Goal: Information Seeking & Learning: Learn about a topic

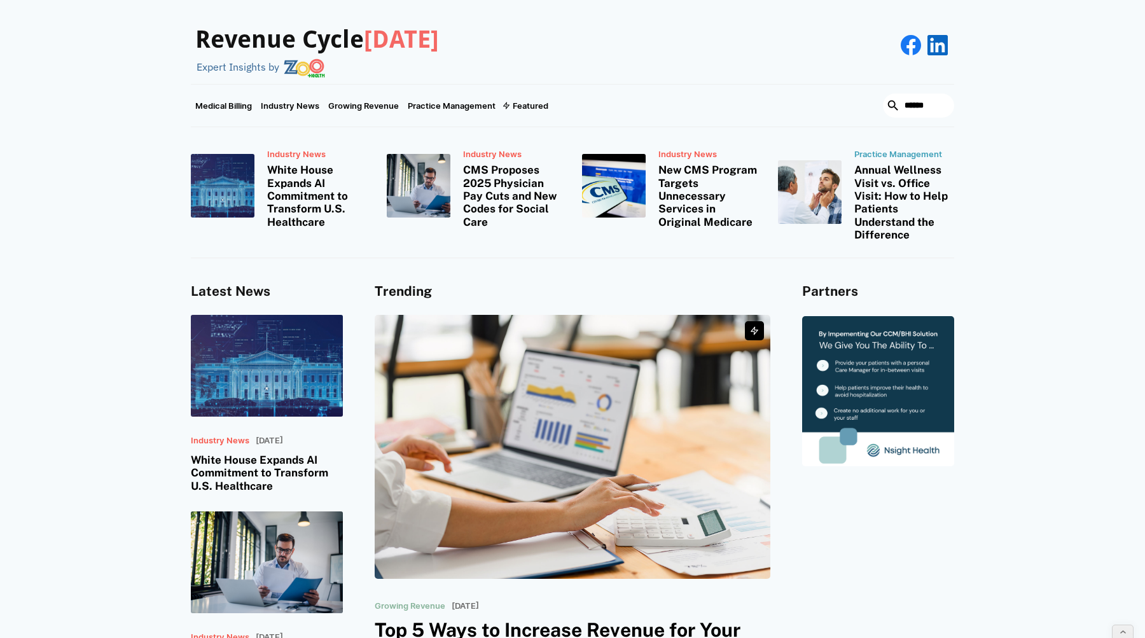
click at [1057, 64] on div "Revenue Cycle [DATE] Expert Insights by" at bounding box center [572, 42] width 1145 height 84
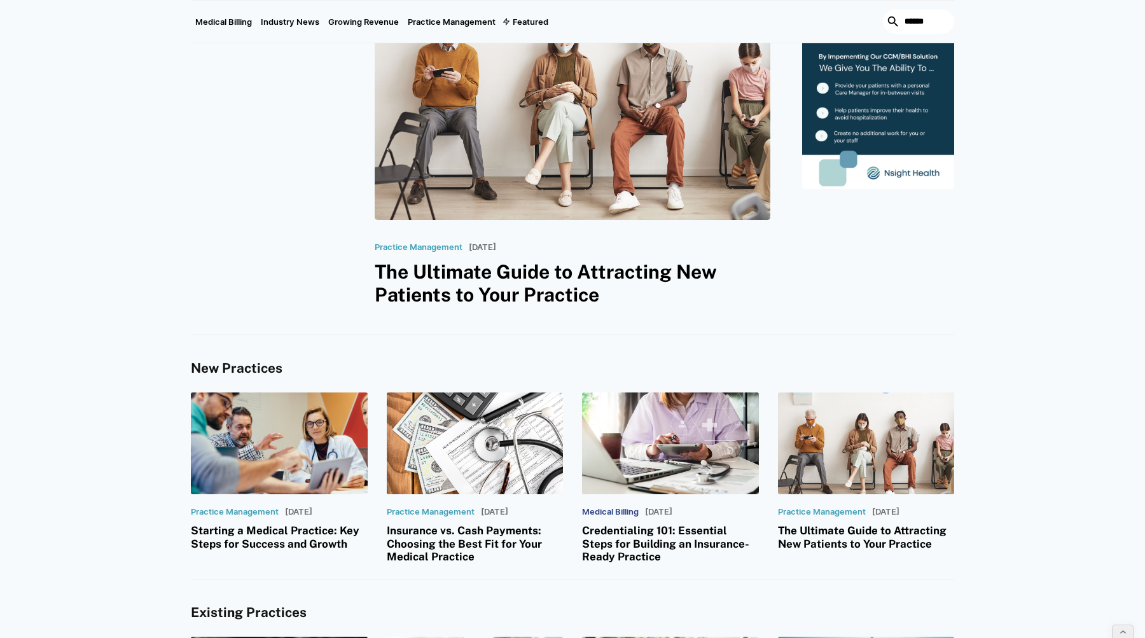
scroll to position [856, 0]
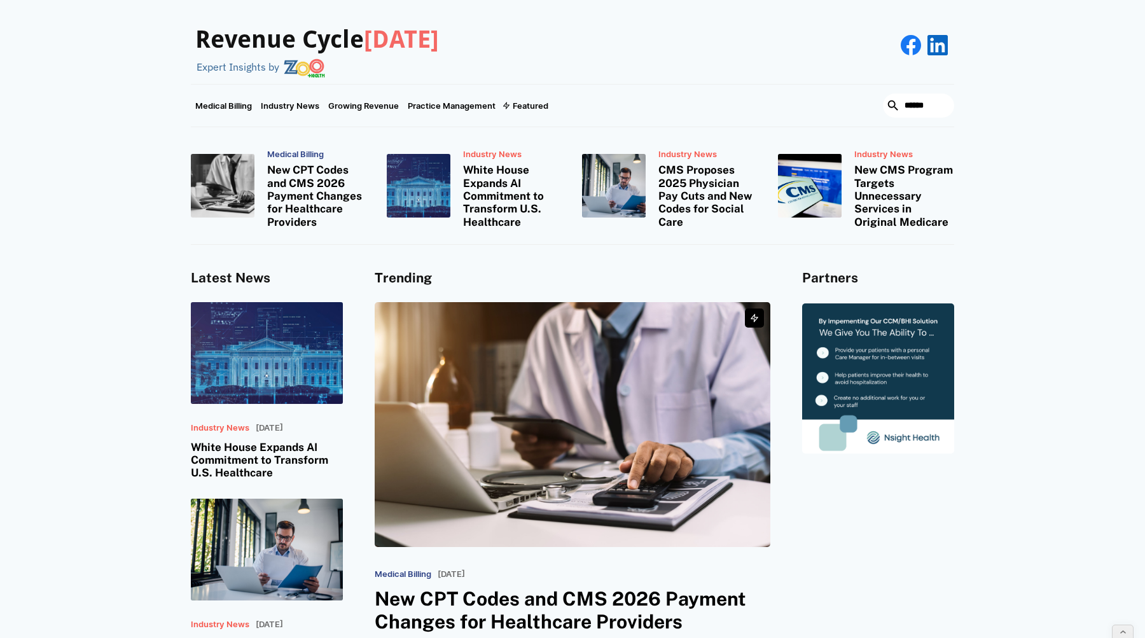
click at [305, 195] on h3 "New CPT Codes and CMS 2026 Payment Changes for Healthcare Providers" at bounding box center [317, 195] width 101 height 65
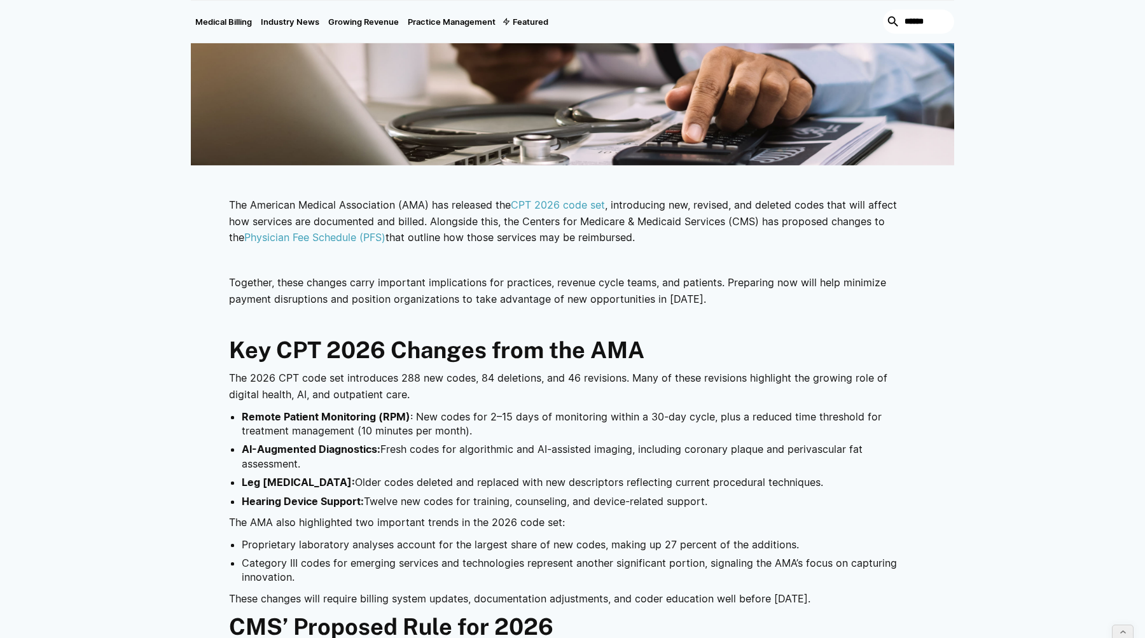
scroll to position [526, 0]
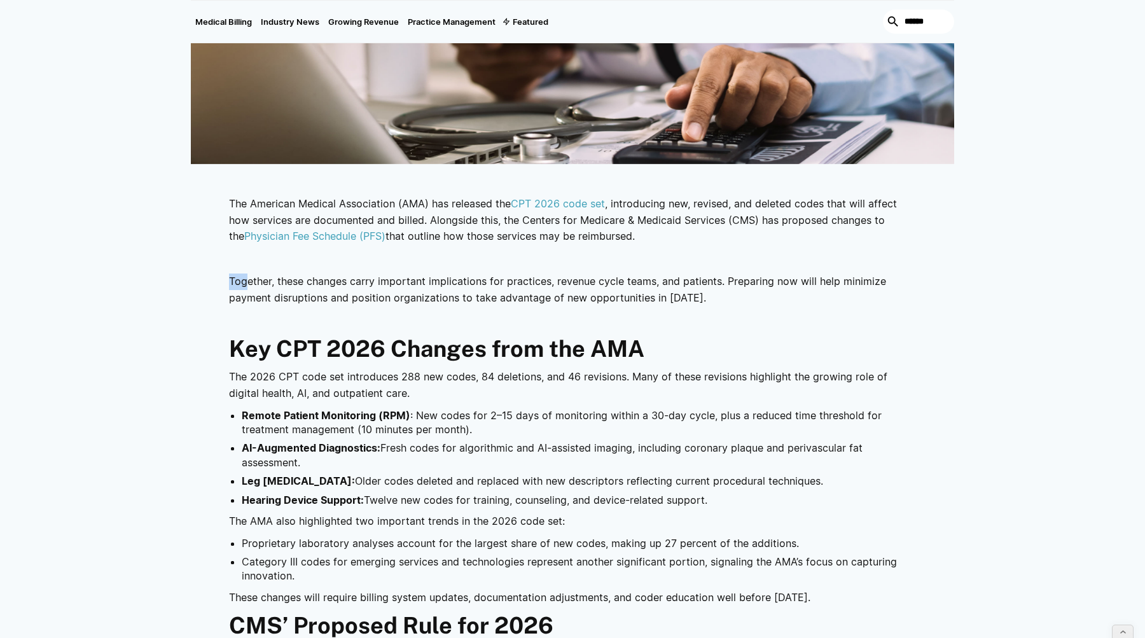
drag, startPoint x: 244, startPoint y: 256, endPoint x: 244, endPoint y: 279, distance: 22.9
click at [239, 279] on p "Together, these changes carry important implications for practices, revenue cyc…" at bounding box center [572, 290] width 687 height 32
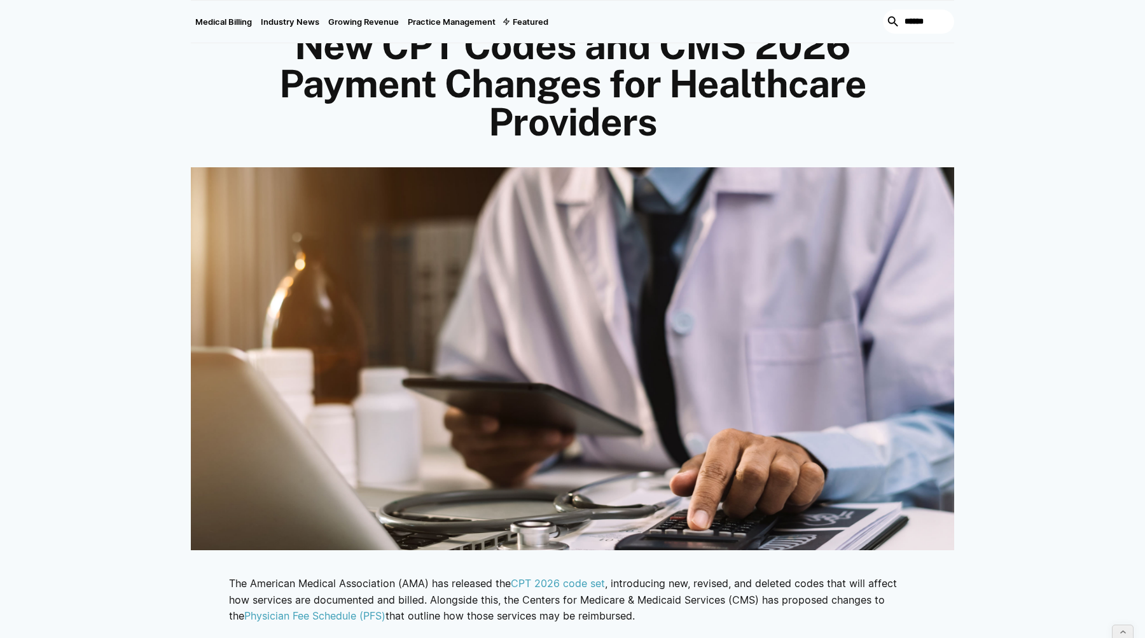
scroll to position [0, 0]
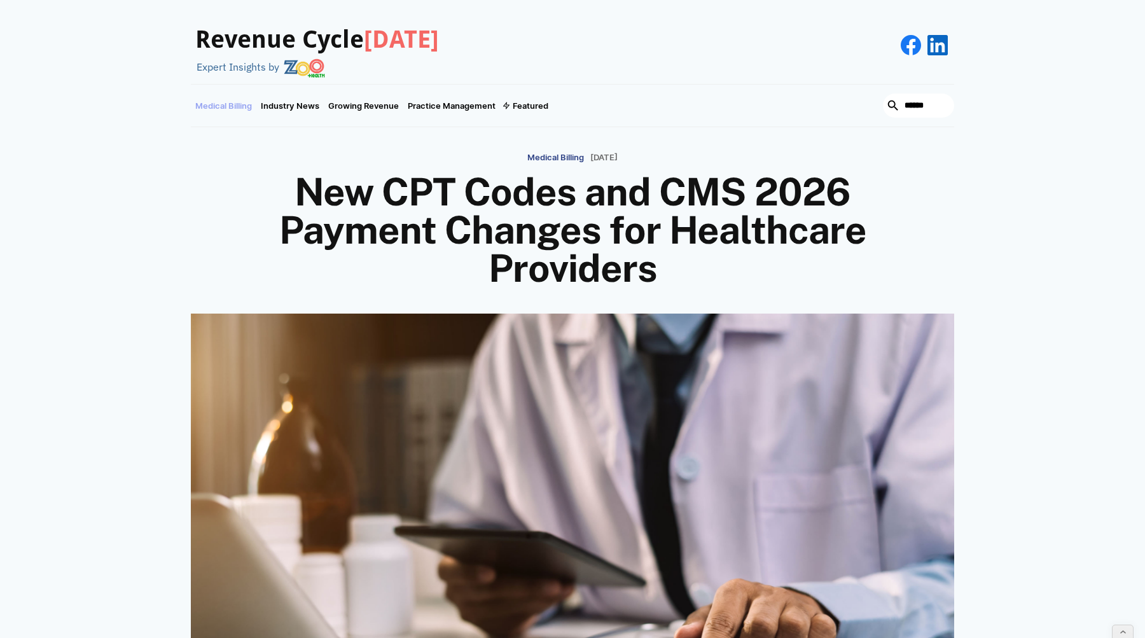
click at [242, 103] on link "Medical Billing" at bounding box center [224, 106] width 66 height 42
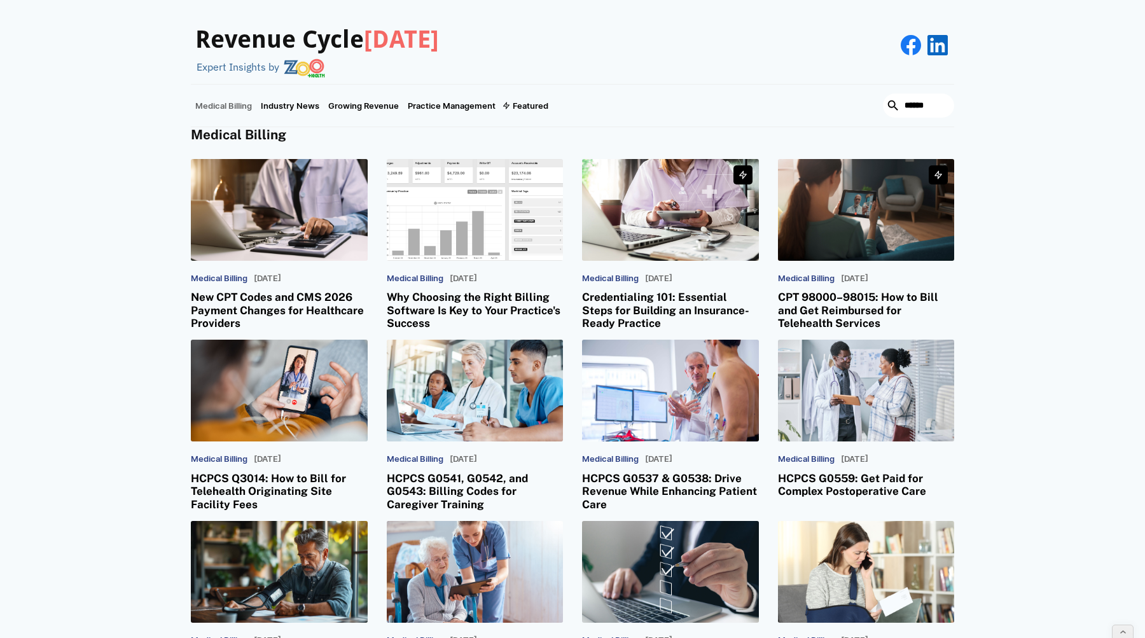
click at [429, 300] on h3 "Why Choosing the Right Billing Software Is Key to Your Practice's Success" at bounding box center [475, 310] width 177 height 39
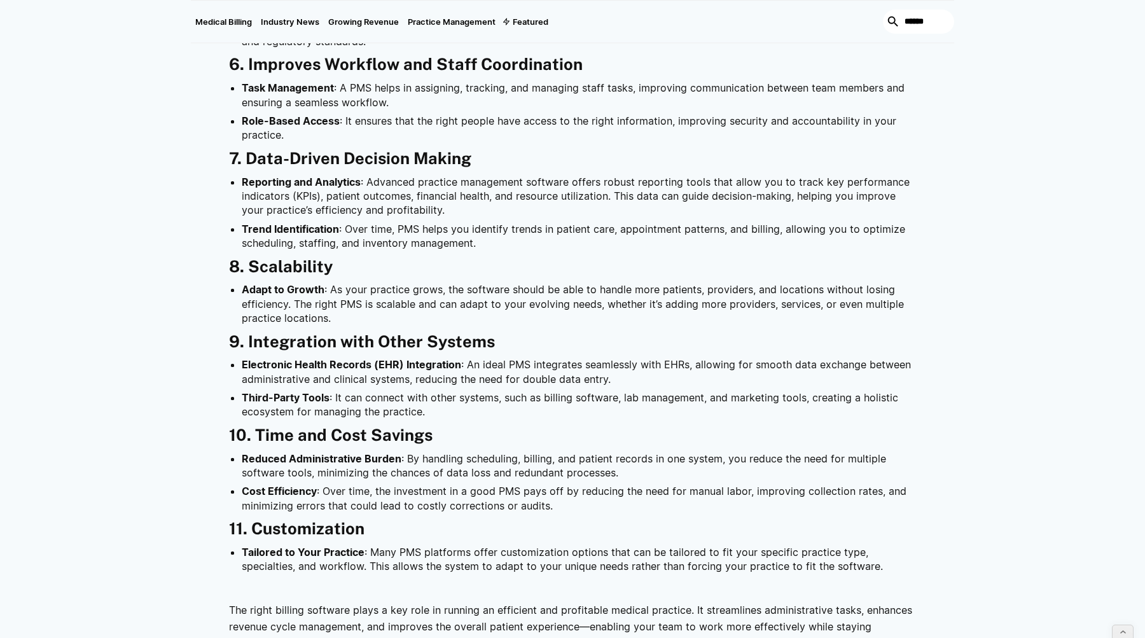
scroll to position [959, 0]
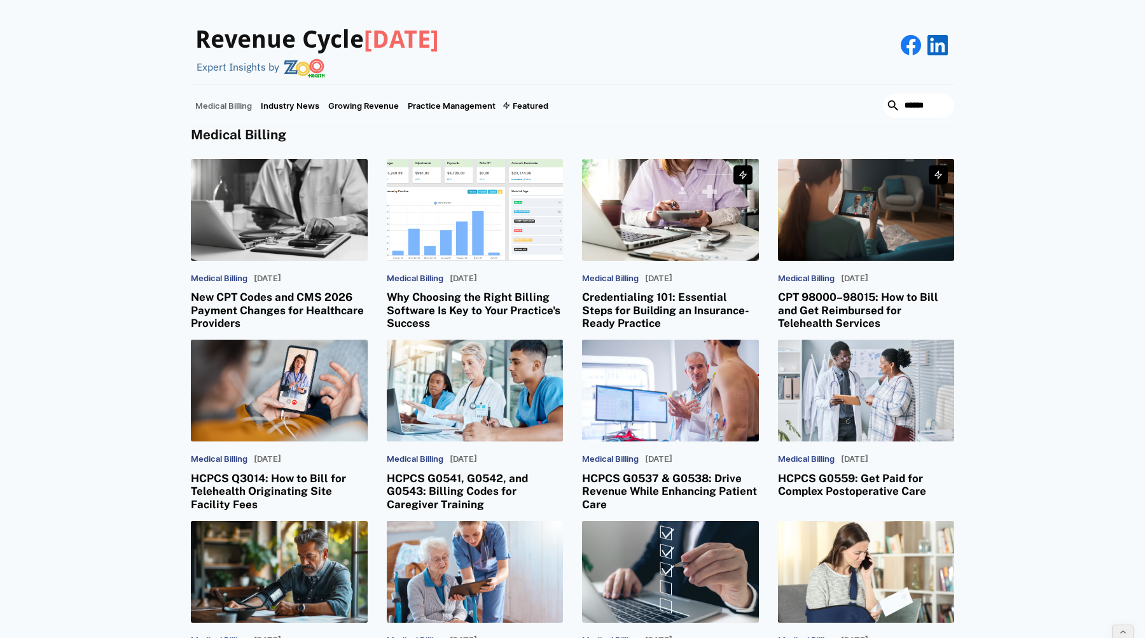
click at [289, 303] on h3 "New CPT Codes and CMS 2026 Payment Changes for Healthcare Providers" at bounding box center [279, 310] width 177 height 39
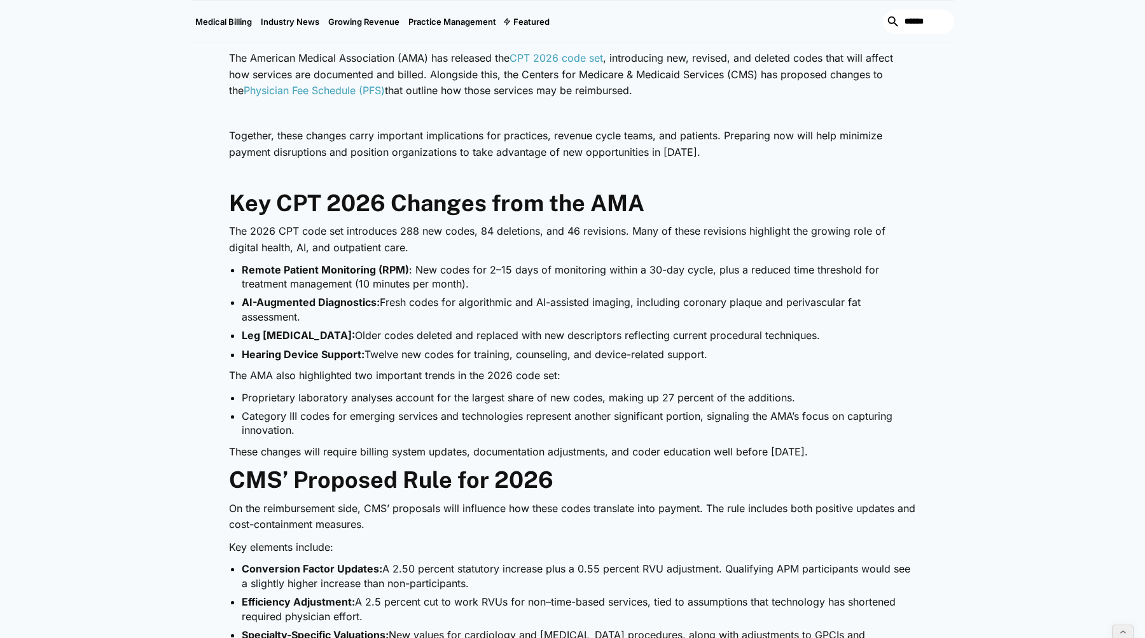
scroll to position [679, 0]
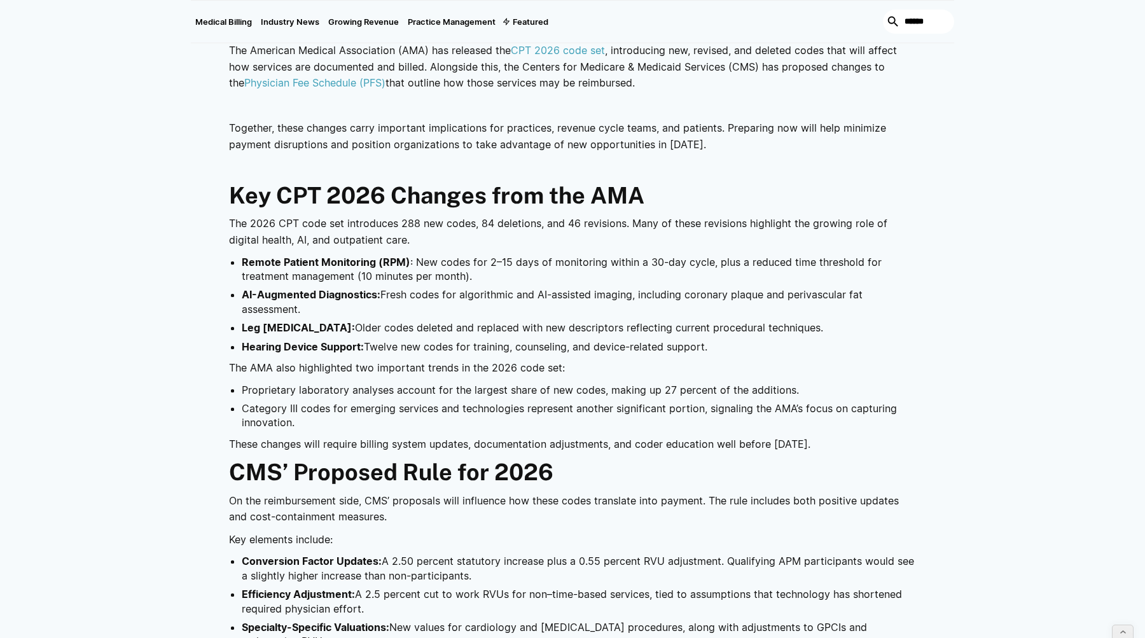
drag, startPoint x: 236, startPoint y: 107, endPoint x: 277, endPoint y: 110, distance: 41.4
click at [277, 110] on p "‍" at bounding box center [572, 106] width 687 height 17
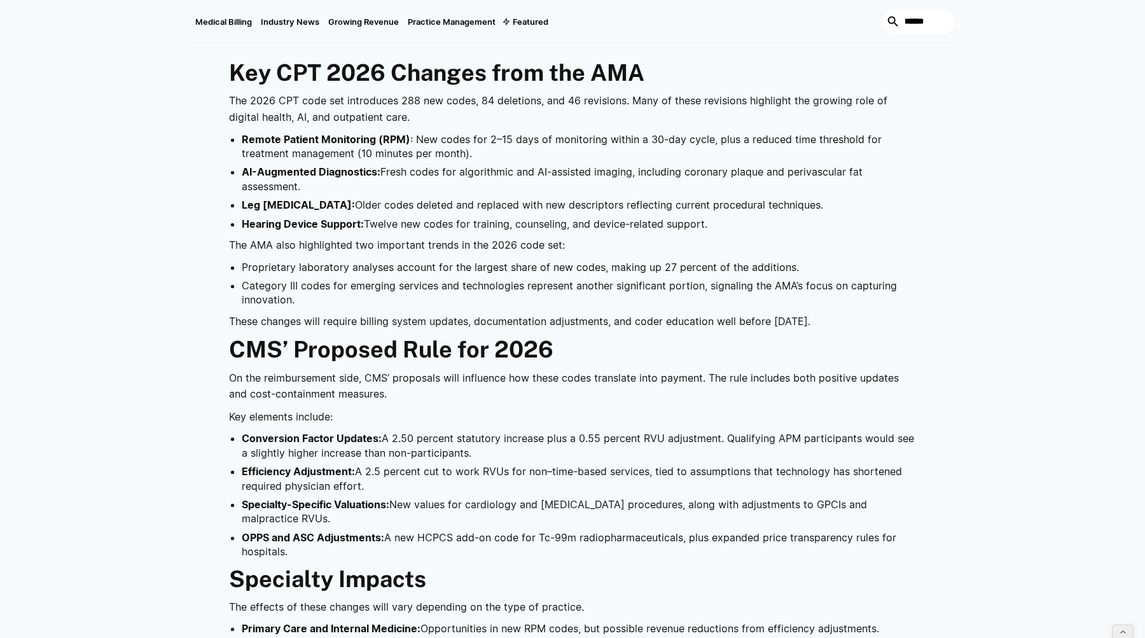
scroll to position [814, 0]
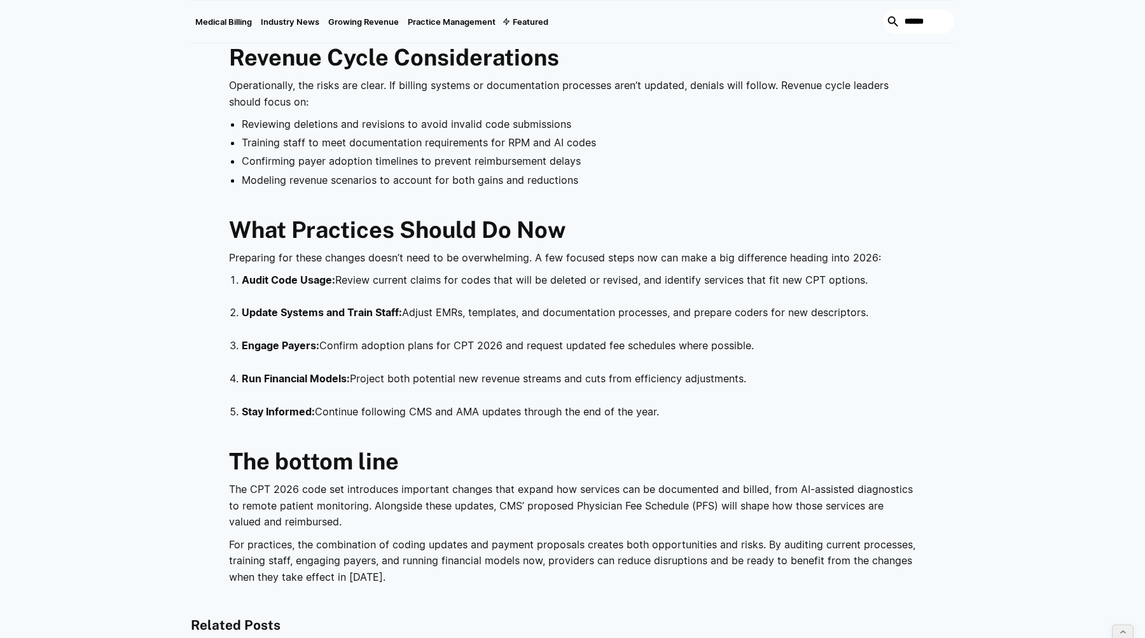
scroll to position [1517, 0]
